Goal: Task Accomplishment & Management: Use online tool/utility

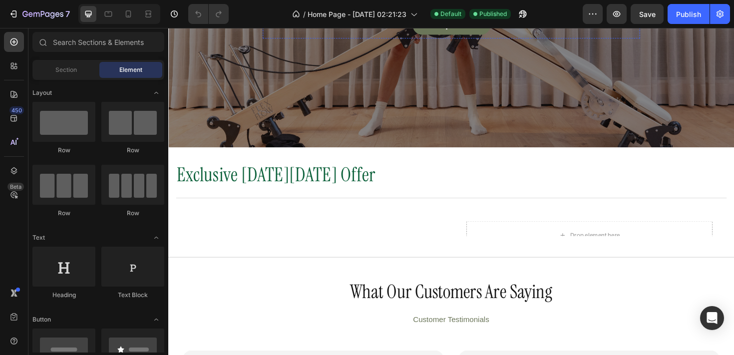
scroll to position [261, 0]
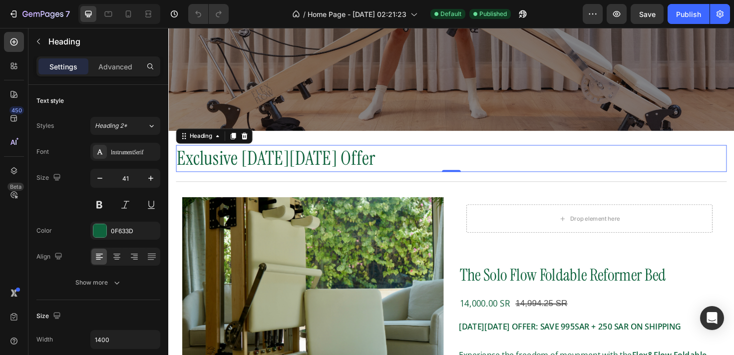
click at [301, 166] on h2 "Exclusive [DATE][DATE] Offer" at bounding box center [468, 166] width 584 height 28
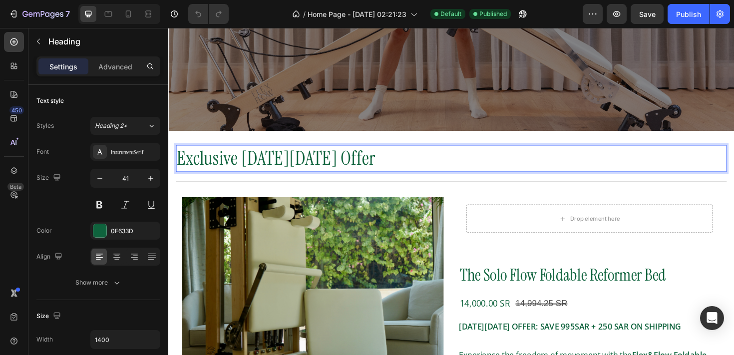
click at [301, 166] on h2 "Exclusive [DATE][DATE] Offer" at bounding box center [468, 166] width 584 height 28
click at [301, 166] on p "Exclusive [DATE][DATE] Offer" at bounding box center [468, 166] width 582 height 26
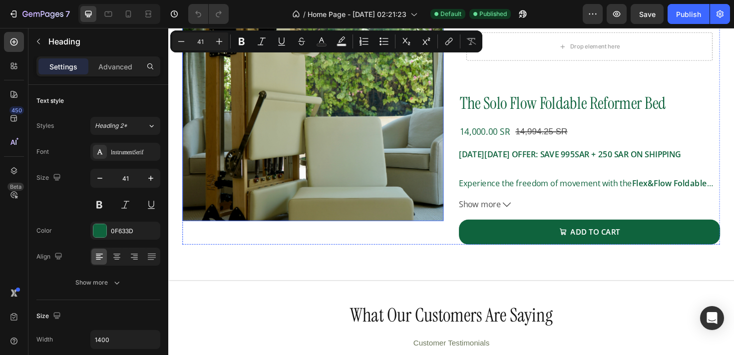
type input "16"
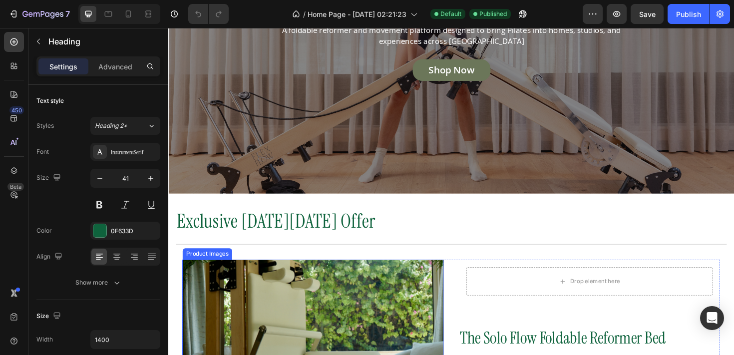
scroll to position [195, 0]
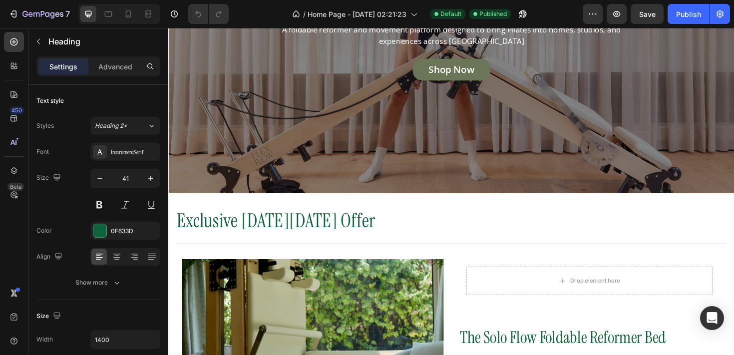
click at [307, 229] on h2 "Exclusive [DATE][DATE] Offer" at bounding box center [468, 232] width 584 height 28
click at [299, 229] on p "Exclusive [DATE][DATE] Offer" at bounding box center [468, 232] width 582 height 26
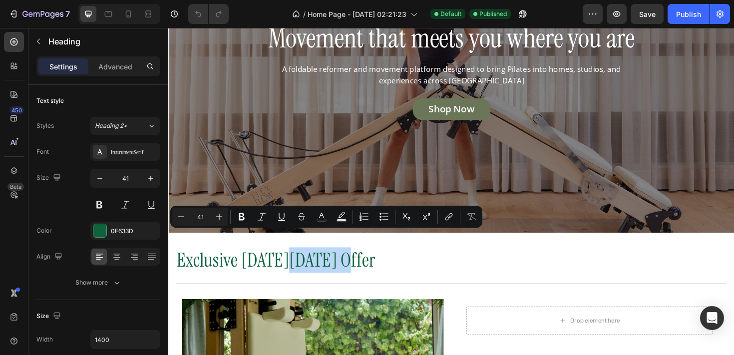
scroll to position [148, 0]
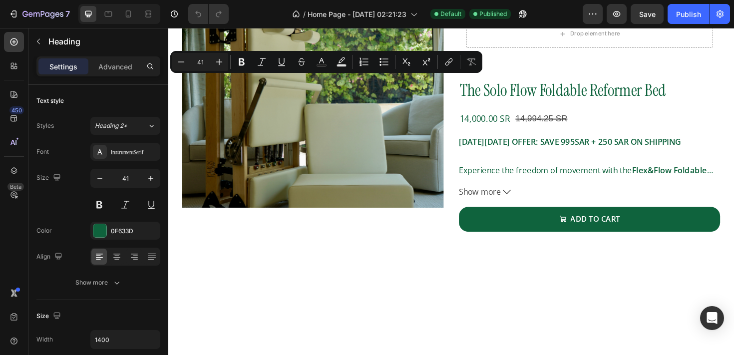
type input "16"
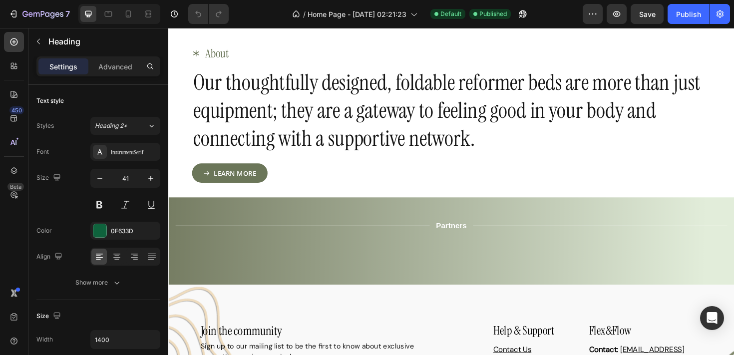
scroll to position [1240, 0]
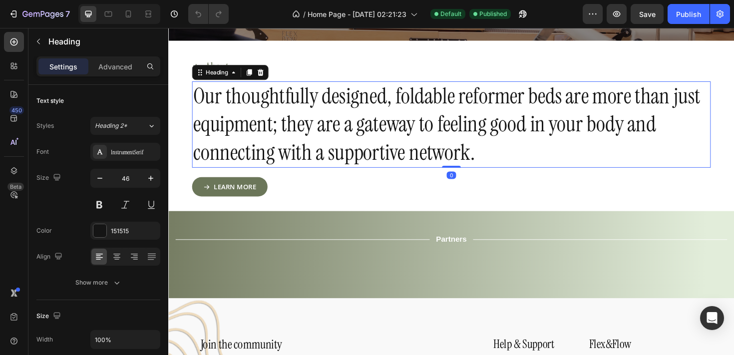
click at [394, 128] on h2 "Our thoughtfully designed, foldable reformer beds are more than just equipment;…" at bounding box center [468, 129] width 550 height 91
click at [378, 131] on h2 "Our thoughtfully designed, foldable reformer beds are more than just equipment;…" at bounding box center [468, 129] width 550 height 91
click at [358, 133] on p "Our thoughtfully designed, foldable reformer beds are more than just equipment;…" at bounding box center [468, 129] width 548 height 89
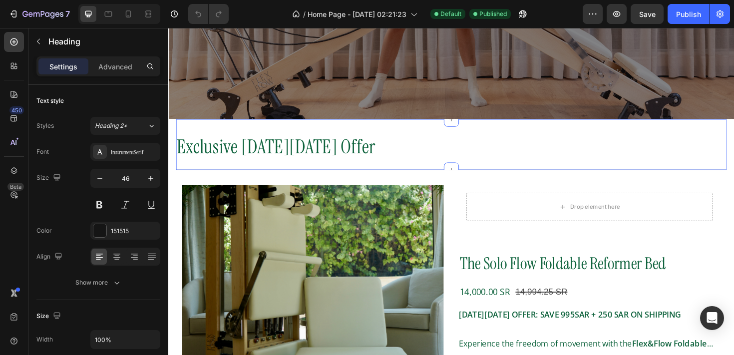
scroll to position [277, 0]
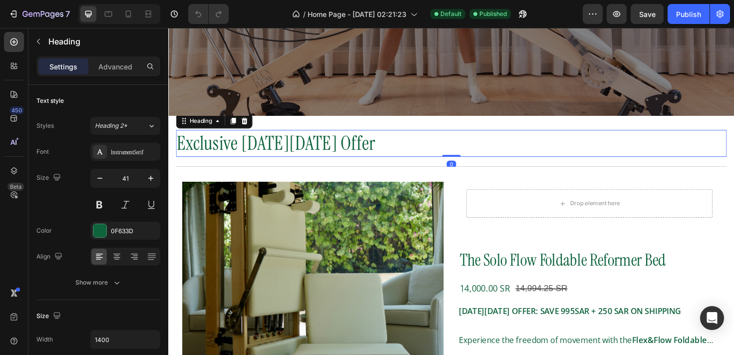
click at [293, 154] on h2 "Exclusive [DATE][DATE] Offer" at bounding box center [468, 150] width 584 height 28
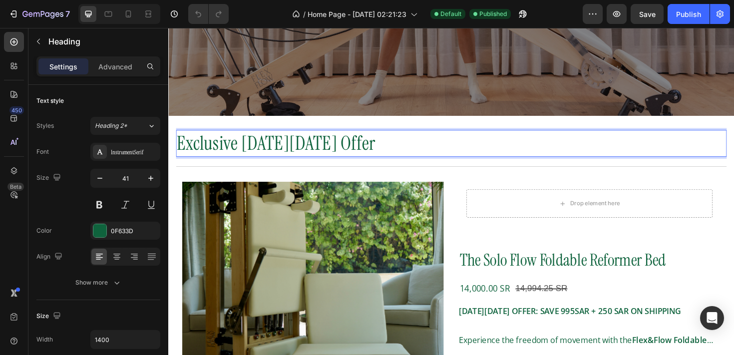
click at [293, 154] on h2 "Exclusive [DATE][DATE] Offer" at bounding box center [468, 150] width 584 height 28
click at [293, 154] on p "Exclusive [DATE][DATE] Offer" at bounding box center [468, 150] width 582 height 26
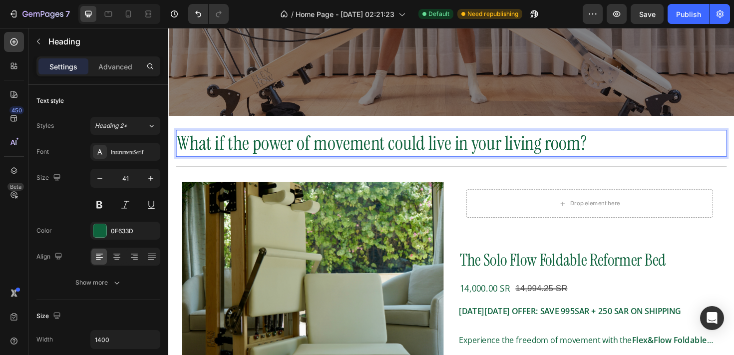
click at [411, 147] on p "What if the power of movement could live in your living room?" at bounding box center [468, 150] width 582 height 26
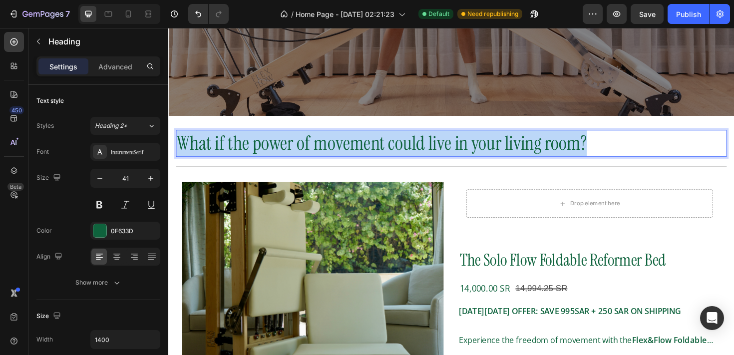
click at [411, 147] on p "What if the power of movement could live in your living room?" at bounding box center [468, 150] width 582 height 26
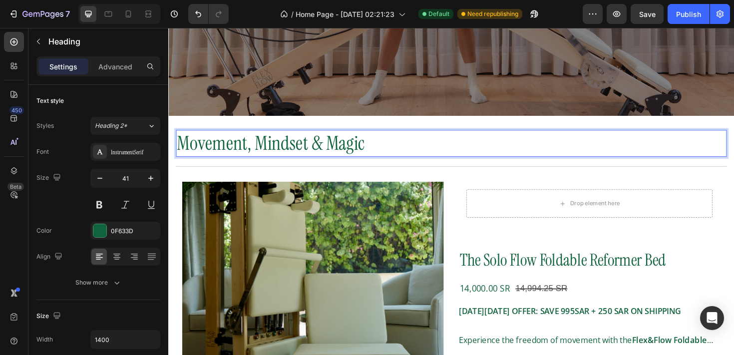
click at [277, 152] on p "Movement, Mindset & Magic" at bounding box center [468, 150] width 582 height 26
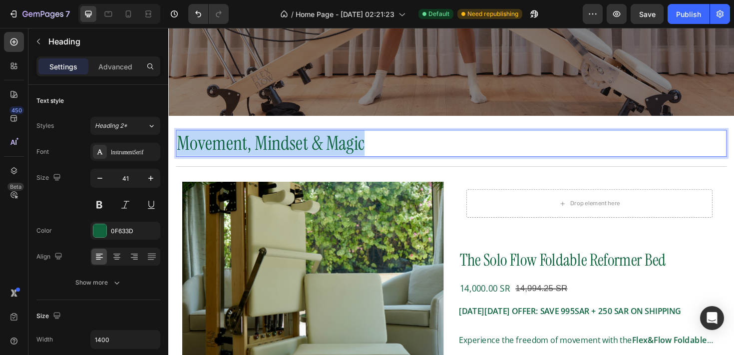
click at [277, 152] on p "Movement, Mindset & Magic" at bounding box center [468, 150] width 582 height 26
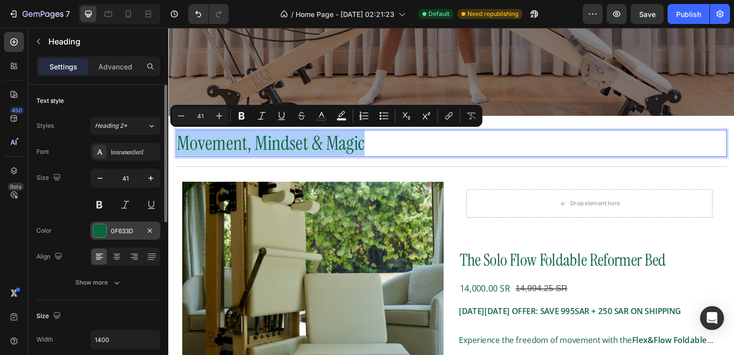
click at [127, 232] on div "0F633D" at bounding box center [125, 231] width 29 height 9
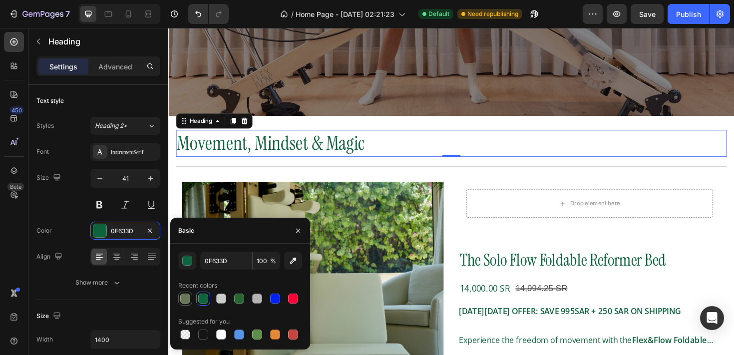
click at [185, 294] on div at bounding box center [185, 299] width 10 height 10
type input "6B7659"
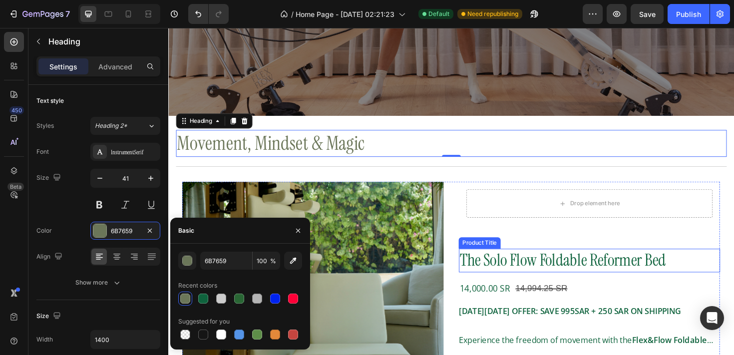
click at [573, 281] on h2 "The Solo Flow Foldable Reformer Bed" at bounding box center [614, 274] width 277 height 25
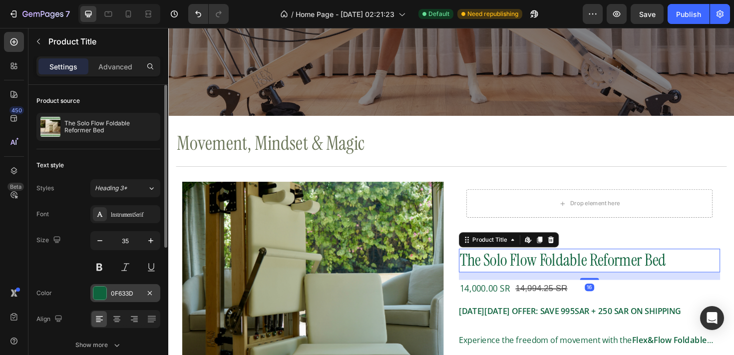
click at [120, 291] on div "0F633D" at bounding box center [125, 293] width 29 height 9
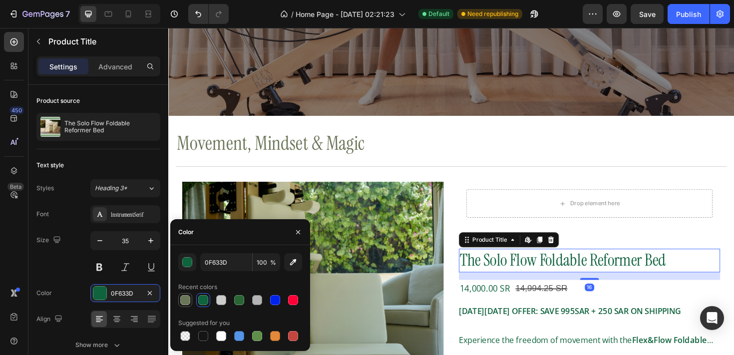
click at [183, 302] on div at bounding box center [185, 300] width 10 height 10
type input "6B7659"
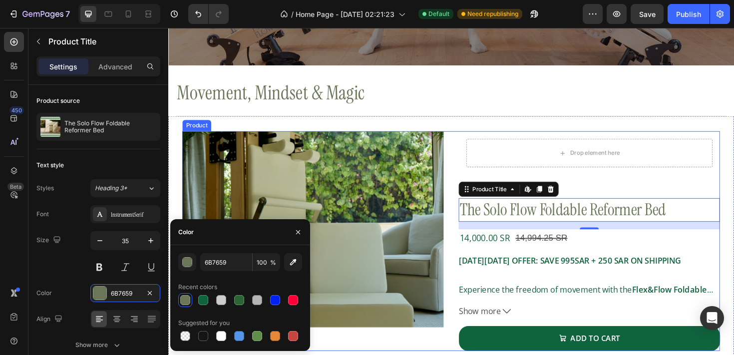
scroll to position [351, 0]
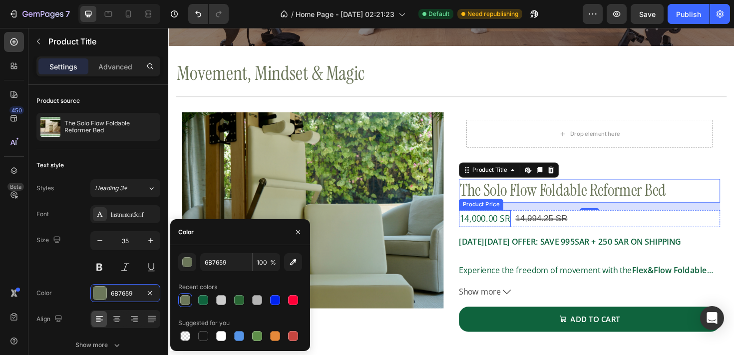
click at [512, 229] on div "14,000.00 SR" at bounding box center [503, 230] width 55 height 18
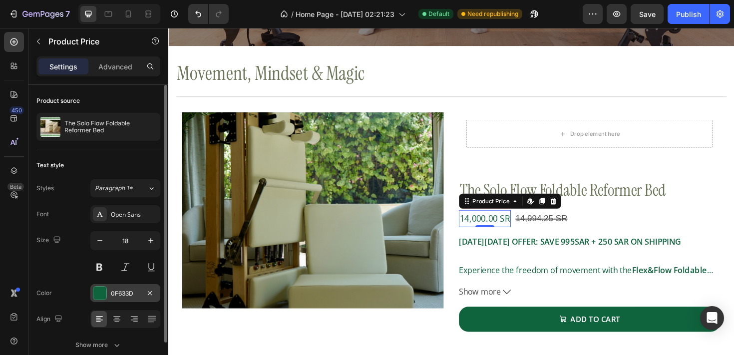
click at [142, 295] on div "0F633D" at bounding box center [125, 293] width 70 height 18
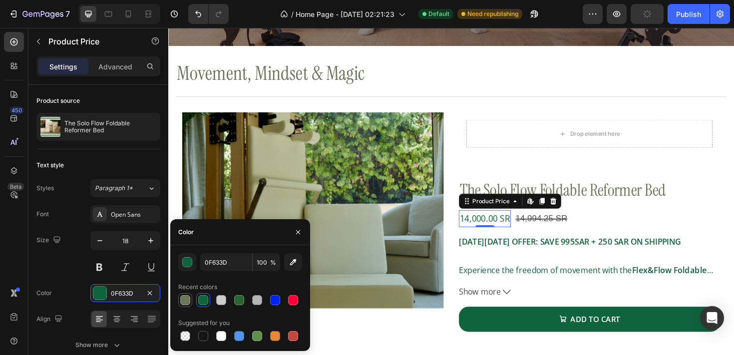
click at [191, 298] on div at bounding box center [185, 300] width 12 height 12
type input "6B7659"
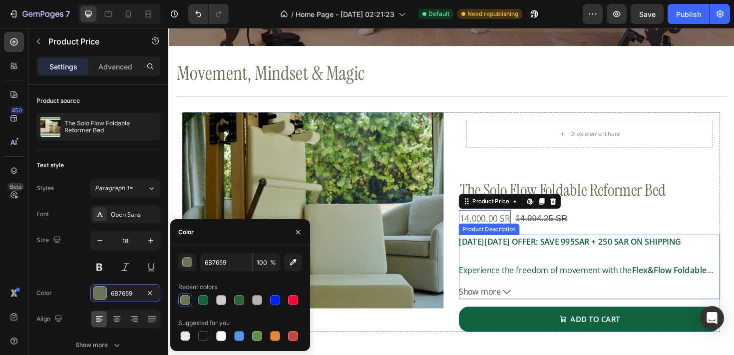
click at [548, 259] on strong "[DATE][DATE] OFFER: SAVE 995 SAR + 250 SAR ON SHIPPING" at bounding box center [593, 253] width 235 height 11
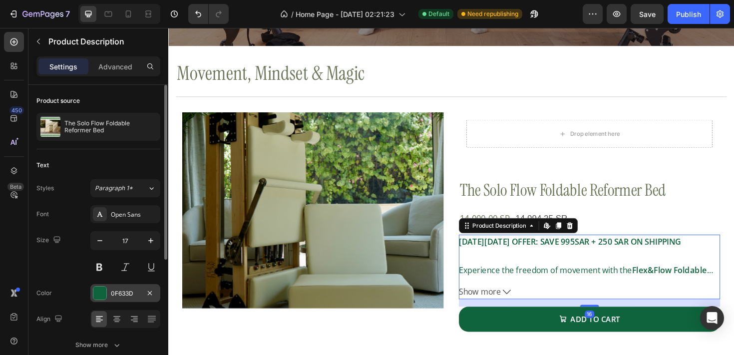
click at [111, 295] on div "0F633D" at bounding box center [125, 293] width 29 height 9
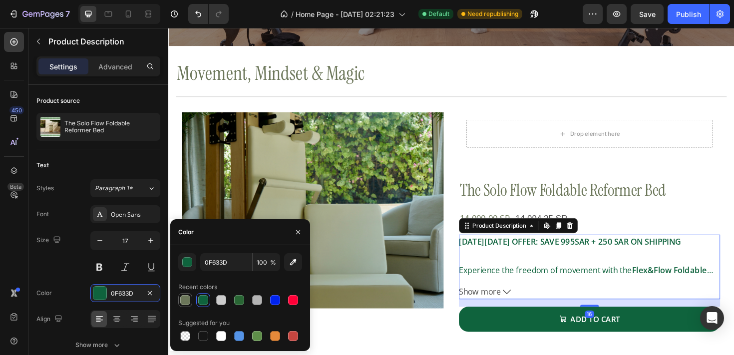
click at [188, 298] on div at bounding box center [185, 300] width 10 height 10
type input "6B7659"
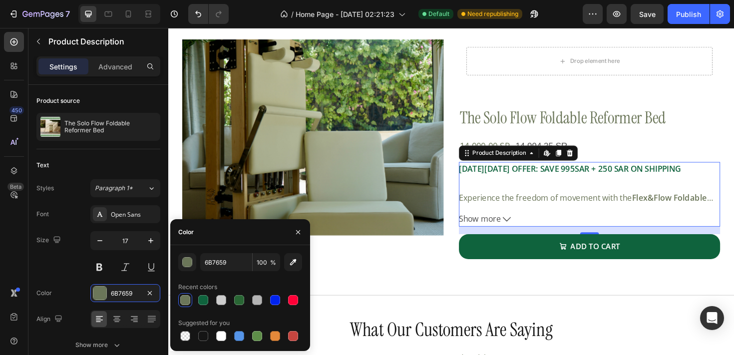
scroll to position [429, 0]
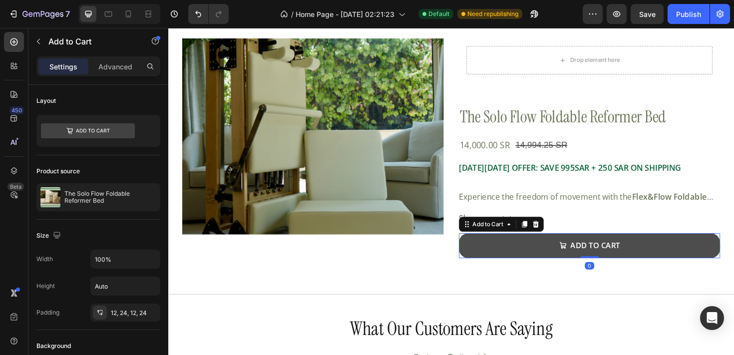
click at [563, 254] on button "ADD TO CART" at bounding box center [614, 258] width 277 height 26
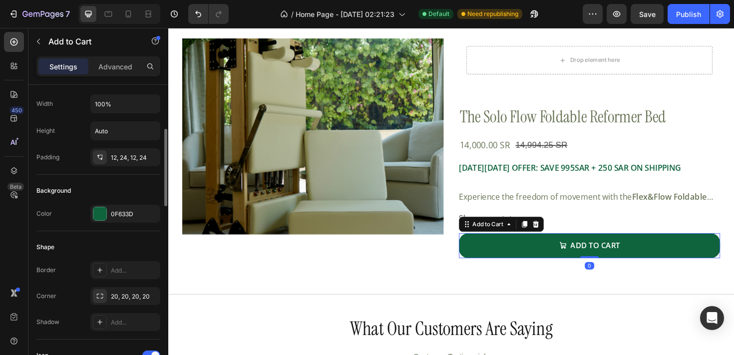
scroll to position [161, 0]
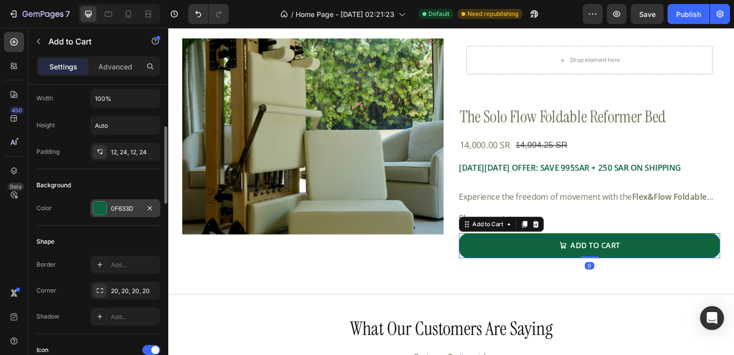
click at [121, 212] on div "0F633D" at bounding box center [125, 208] width 29 height 9
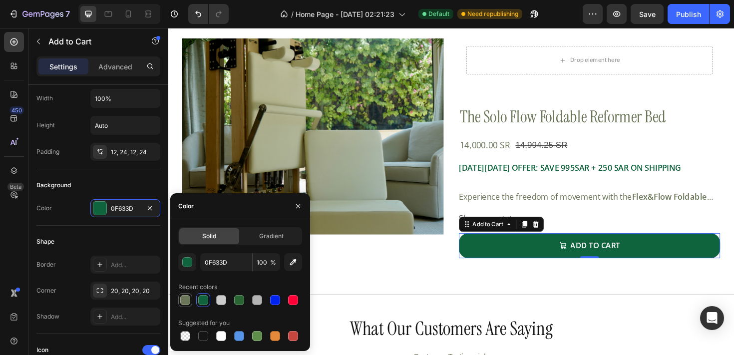
click at [185, 298] on div at bounding box center [185, 300] width 10 height 10
type input "6B7659"
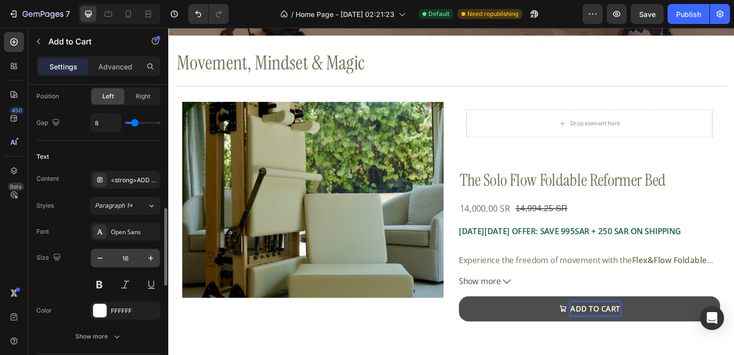
scroll to position [487, 0]
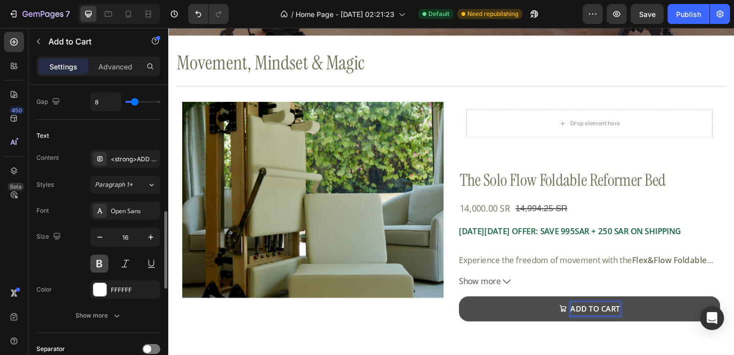
click at [100, 265] on button at bounding box center [99, 264] width 18 height 18
click at [101, 265] on button at bounding box center [99, 264] width 18 height 18
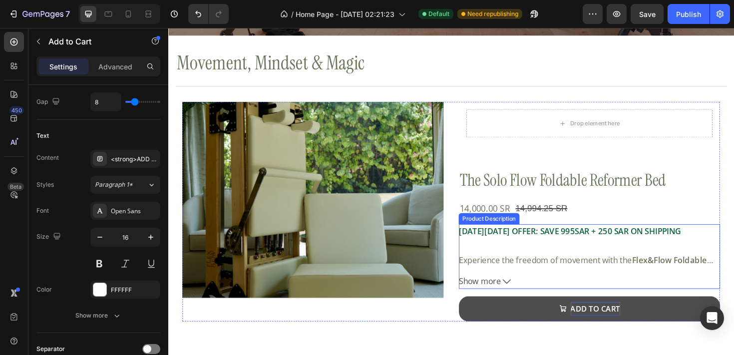
click at [527, 245] on strong "[DATE][DATE] OFFER: SAVE 995 SAR + 250 SAR ON SHIPPING" at bounding box center [593, 242] width 235 height 11
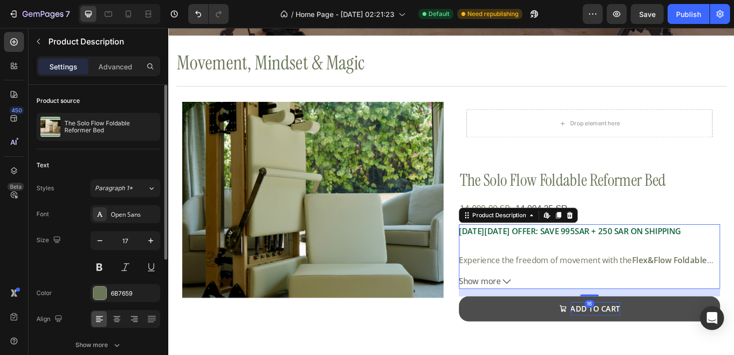
click at [543, 245] on strong "[DATE][DATE] OFFER: SAVE 995 SAR + 250 SAR ON SHIPPING" at bounding box center [593, 242] width 235 height 11
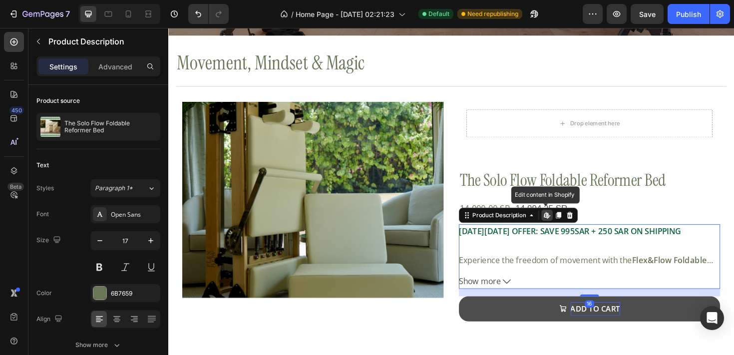
click at [543, 245] on strong "[DATE][DATE] OFFER: SAVE 995 SAR + 250 SAR ON SHIPPING" at bounding box center [593, 242] width 235 height 11
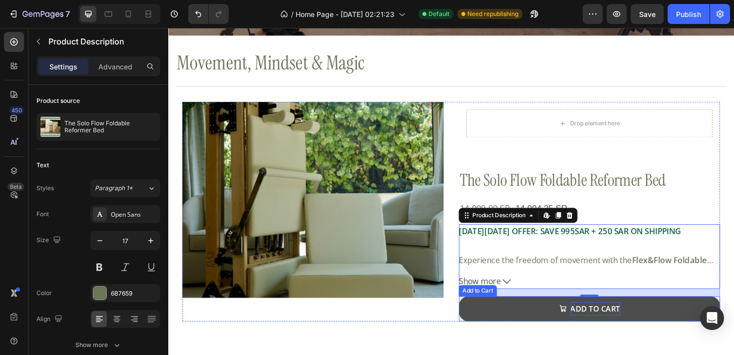
click at [586, 332] on span "<strong>ADD TO CART</strong>" at bounding box center [587, 325] width 8 height 14
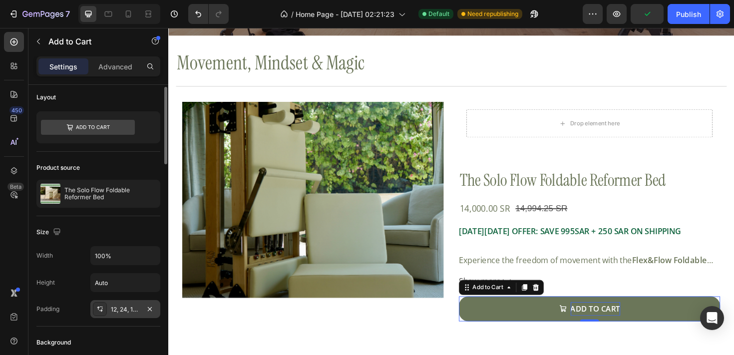
scroll to position [7, 0]
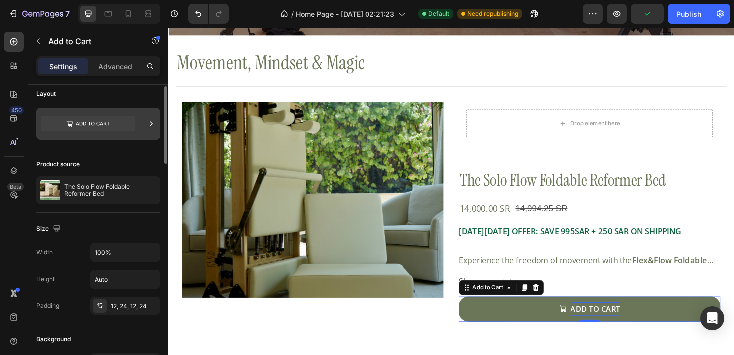
click at [98, 125] on icon at bounding box center [93, 124] width 34 height 4
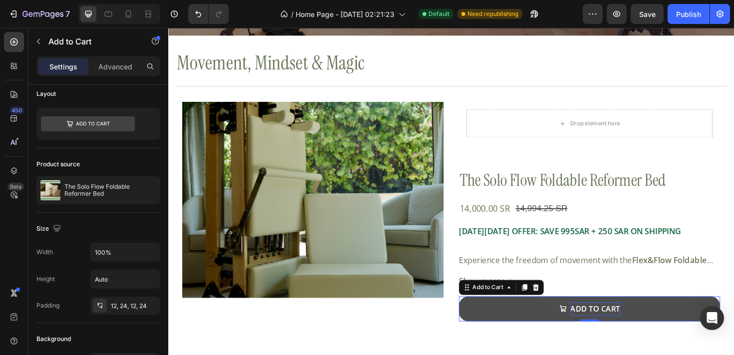
click at [594, 326] on div "ADD TO CART" at bounding box center [615, 325] width 64 height 14
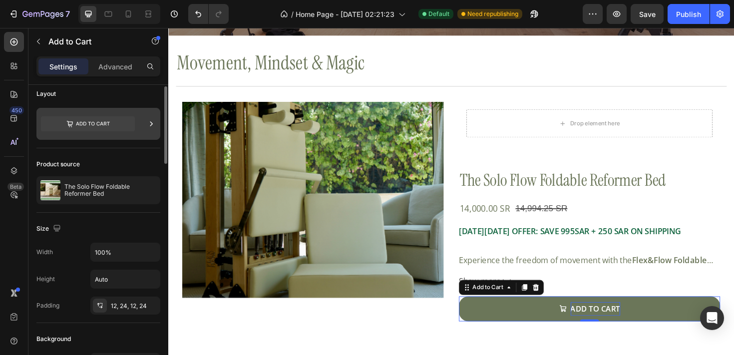
click at [141, 125] on div at bounding box center [98, 124] width 124 height 32
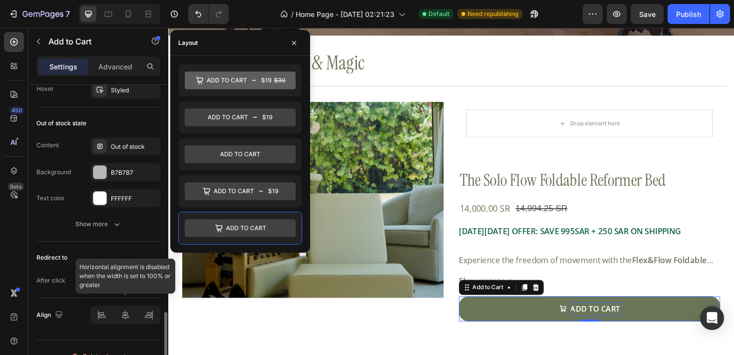
scroll to position [831, 0]
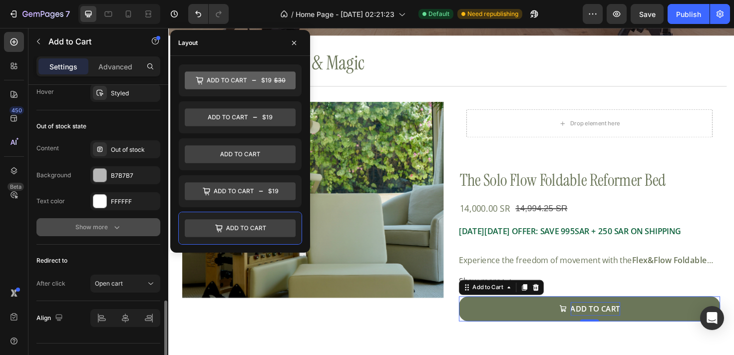
click at [112, 227] on icon "button" at bounding box center [117, 227] width 10 height 10
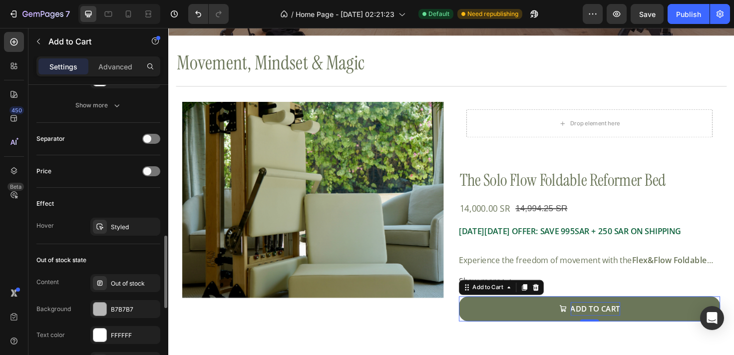
scroll to position [682, 0]
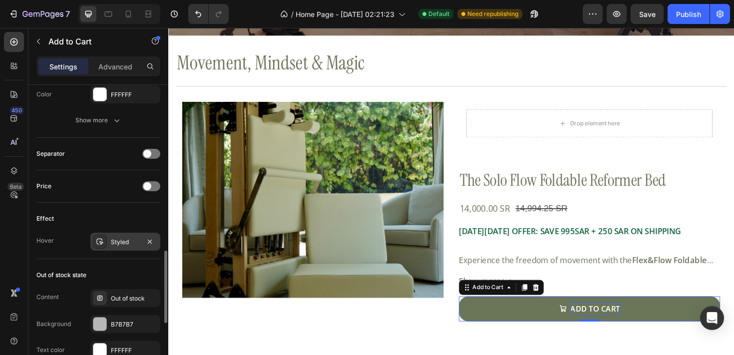
click at [124, 249] on div "Styled" at bounding box center [125, 242] width 70 height 18
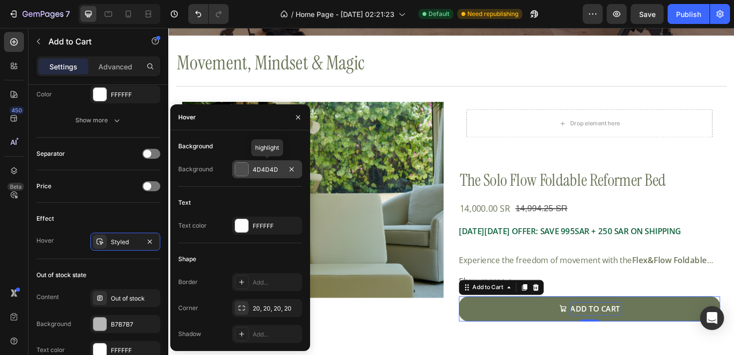
click at [256, 172] on div "4D4D4D" at bounding box center [267, 169] width 29 height 9
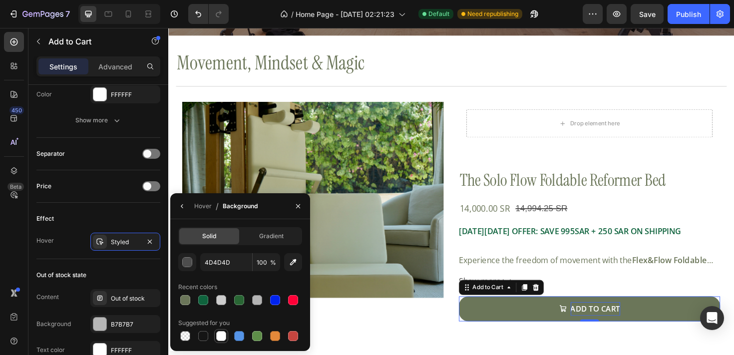
click at [220, 339] on div at bounding box center [221, 336] width 10 height 10
type input "FFFFFF"
click at [184, 204] on icon "button" at bounding box center [182, 206] width 8 height 8
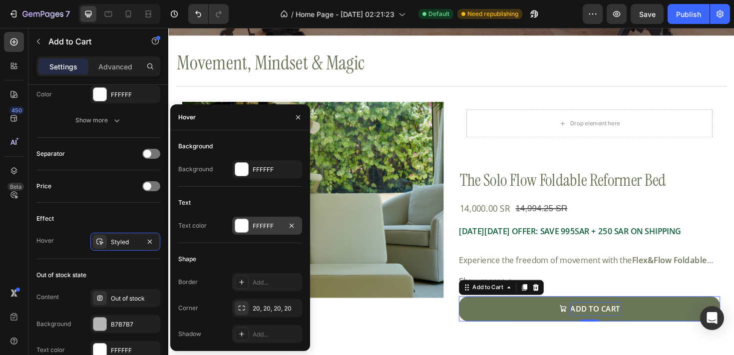
click at [278, 230] on div "FFFFFF" at bounding box center [267, 226] width 29 height 9
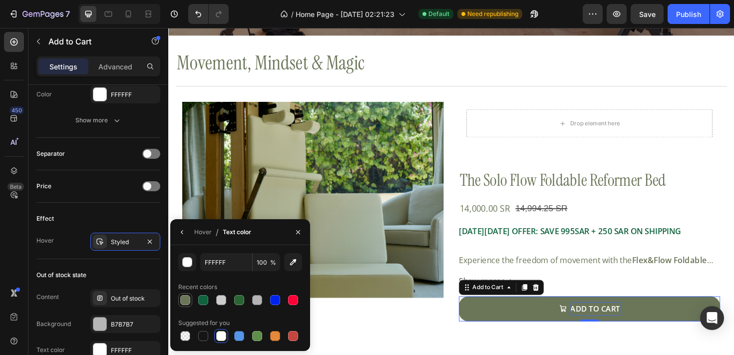
click at [187, 305] on div at bounding box center [185, 300] width 10 height 10
type input "6B7659"
click at [181, 233] on icon "button" at bounding box center [182, 232] width 8 height 8
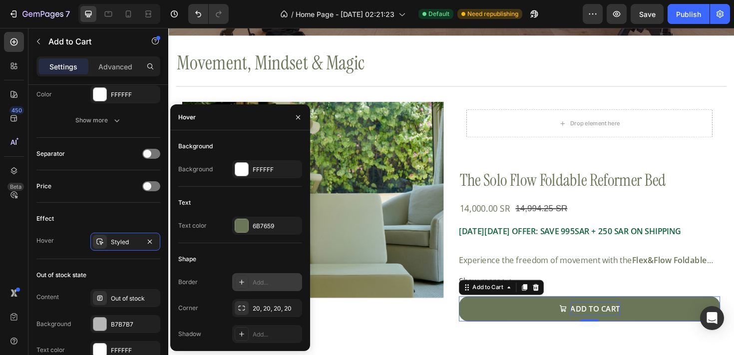
click at [245, 283] on icon at bounding box center [242, 282] width 8 height 8
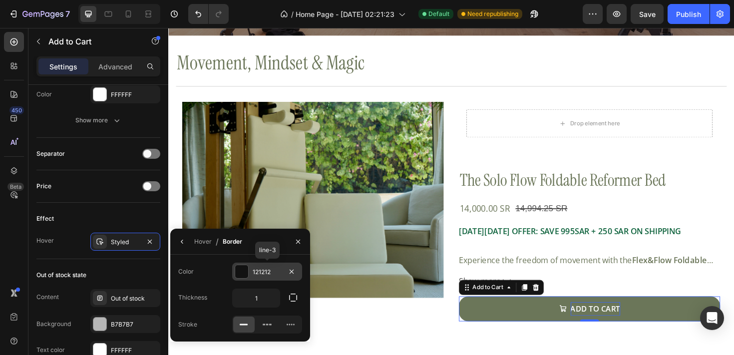
click at [269, 274] on div "121212" at bounding box center [267, 272] width 29 height 9
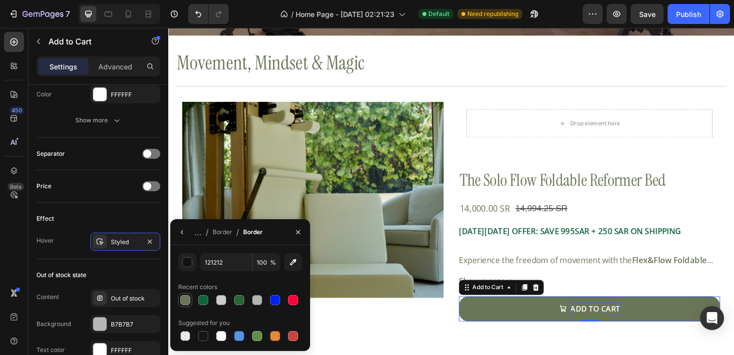
click at [188, 302] on div at bounding box center [185, 300] width 10 height 10
type input "6B7659"
click at [184, 234] on icon "button" at bounding box center [182, 232] width 8 height 8
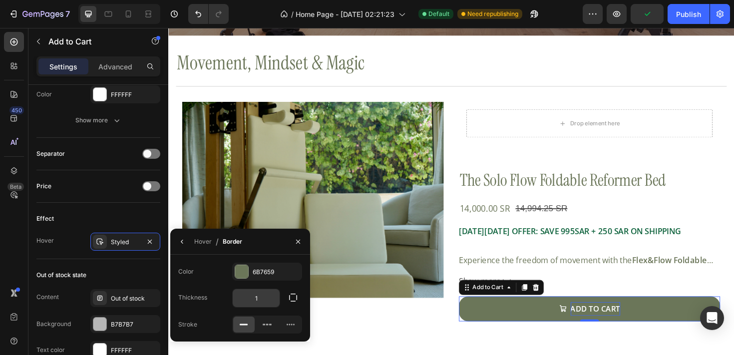
click at [265, 297] on input "1" at bounding box center [256, 298] width 47 height 18
type input "2"
type input "3"
click at [295, 242] on icon "button" at bounding box center [298, 242] width 8 height 8
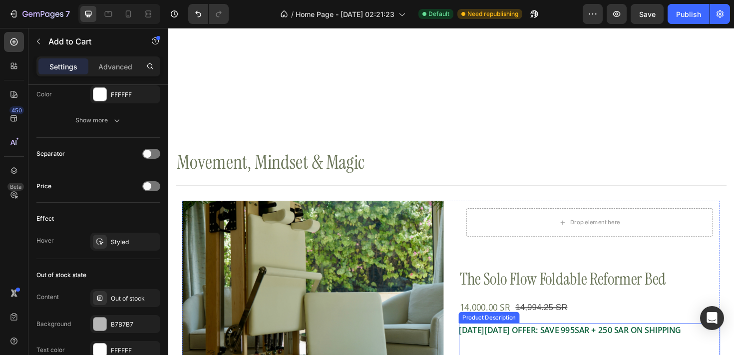
scroll to position [215, 0]
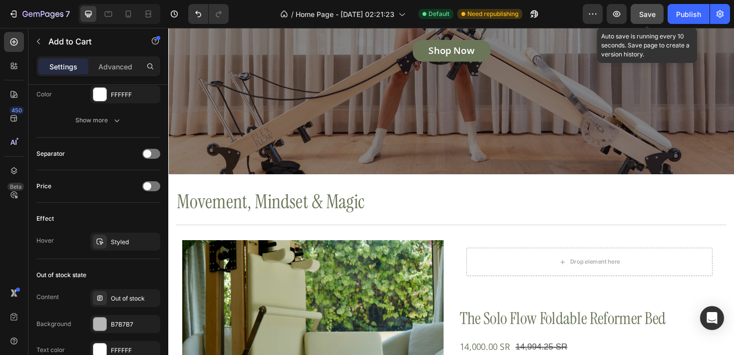
click at [647, 12] on span "Save" at bounding box center [647, 14] width 16 height 8
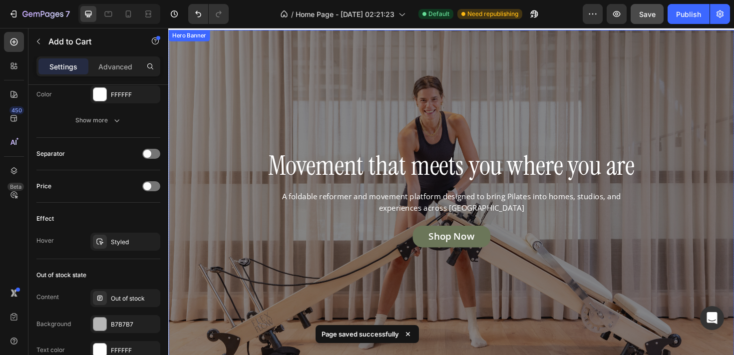
scroll to position [0, 0]
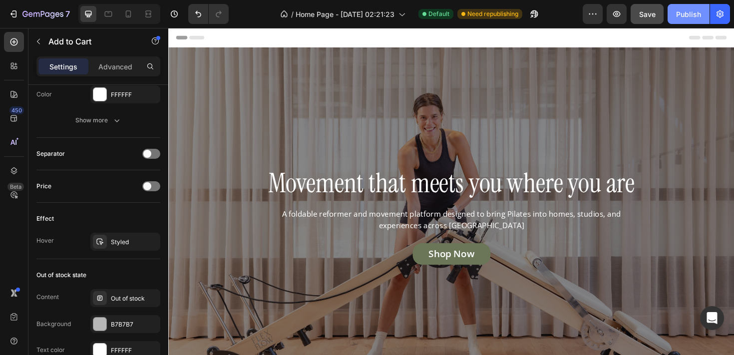
click at [696, 7] on button "Publish" at bounding box center [689, 14] width 42 height 20
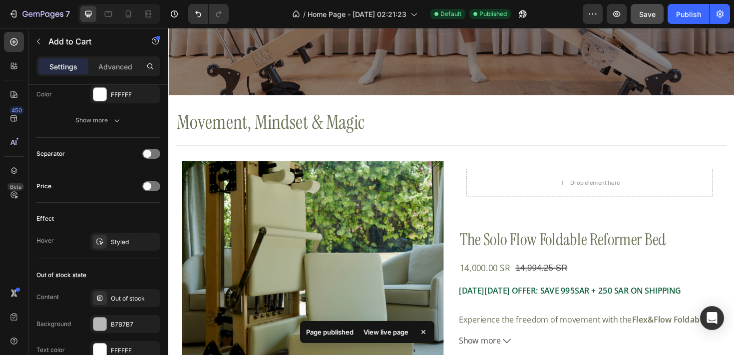
scroll to position [330, 0]
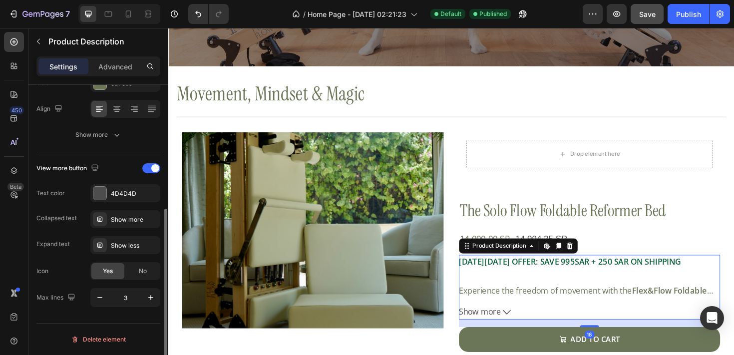
click at [582, 277] on strong "[DATE][DATE] OFFER: SAVE 995 SAR + 250 SAR ON SHIPPING" at bounding box center [593, 275] width 235 height 11
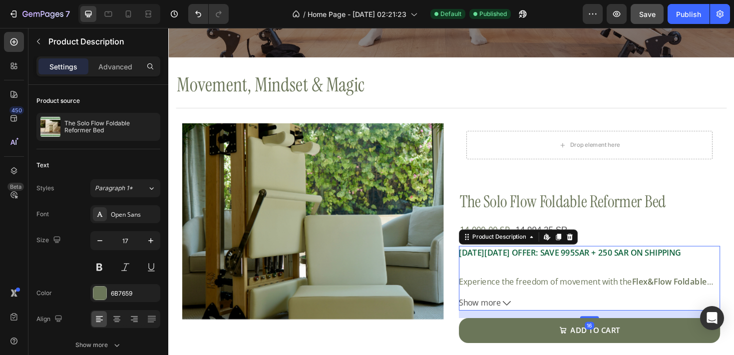
scroll to position [347, 0]
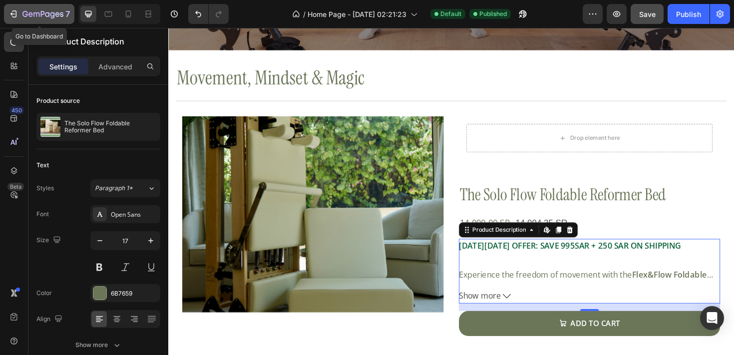
click at [18, 12] on div "7" at bounding box center [38, 14] width 61 height 12
